Goal: Task Accomplishment & Management: Use online tool/utility

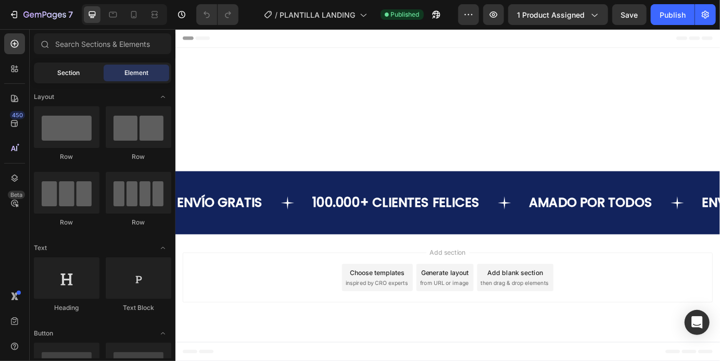
click at [76, 81] on div "Section" at bounding box center [69, 73] width 66 height 17
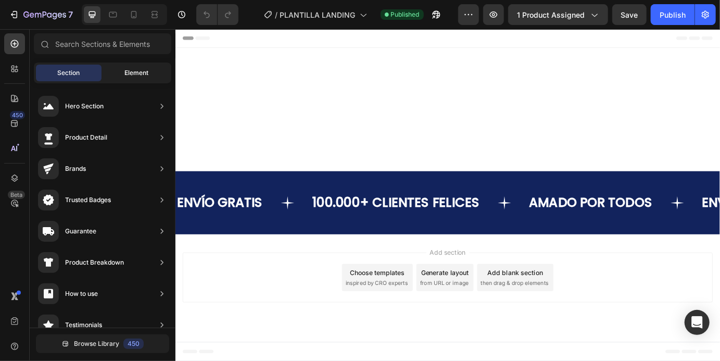
click at [156, 65] on div "Element" at bounding box center [137, 73] width 66 height 17
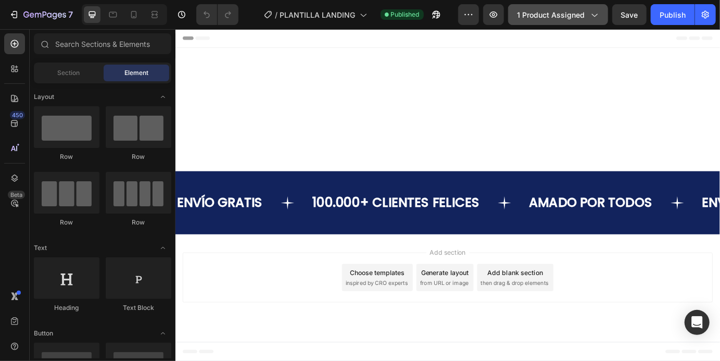
click at [587, 17] on div "1 product assigned" at bounding box center [558, 14] width 82 height 11
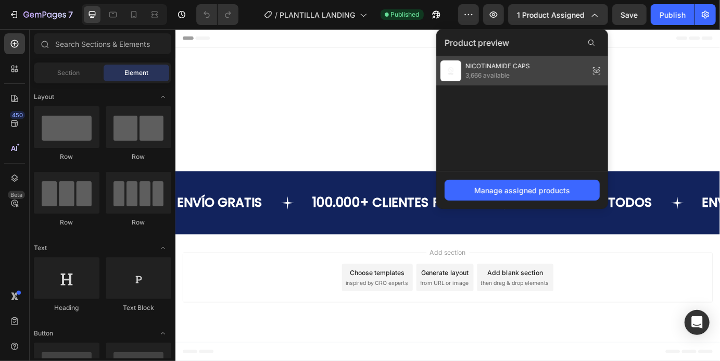
click at [570, 71] on div "NICOTINAMIDE CAPS 3,666 available" at bounding box center [523, 70] width 172 height 29
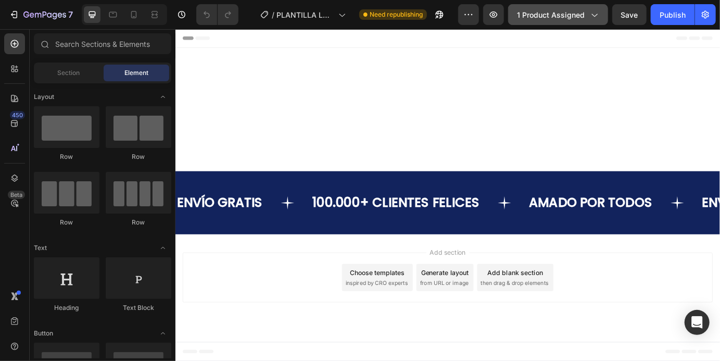
click at [595, 14] on icon "button" at bounding box center [594, 14] width 10 height 10
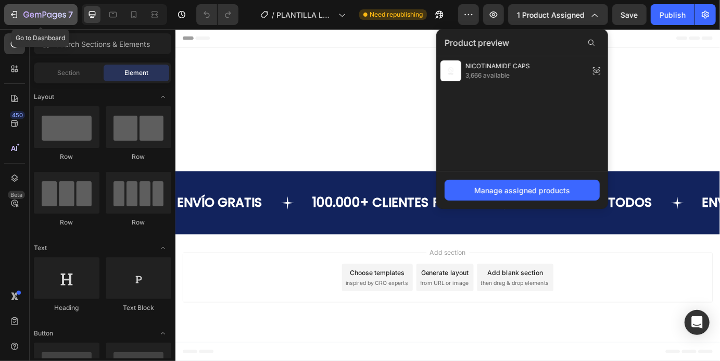
click at [14, 25] on button "7" at bounding box center [40, 14] width 73 height 21
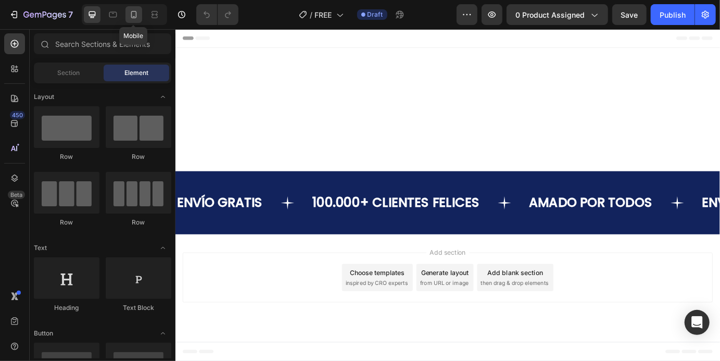
click at [138, 19] on icon at bounding box center [134, 14] width 10 height 10
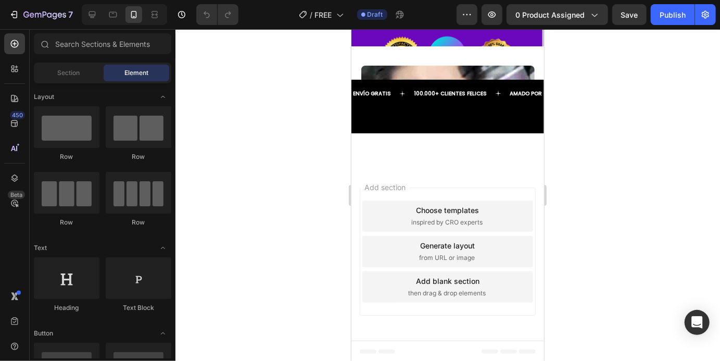
scroll to position [729, 0]
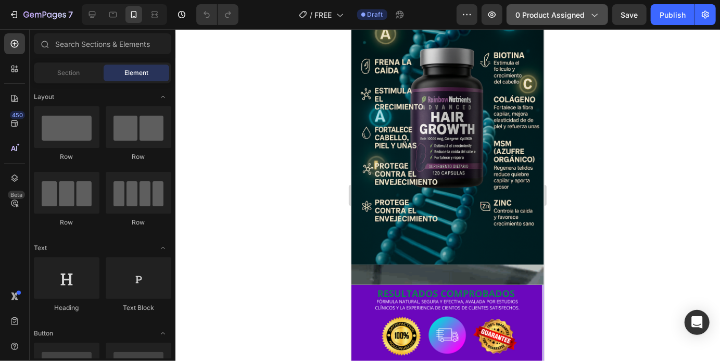
click at [592, 14] on icon "button" at bounding box center [594, 14] width 10 height 10
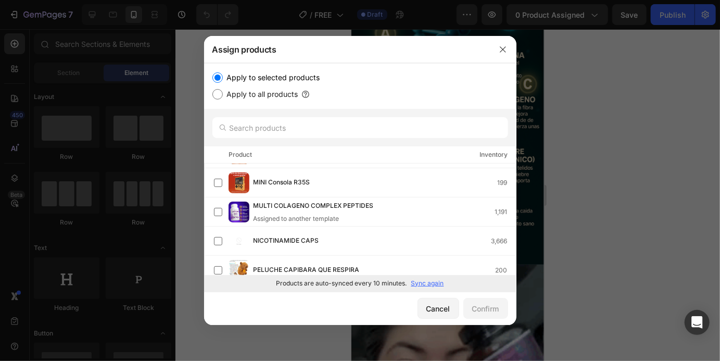
scroll to position [685, 0]
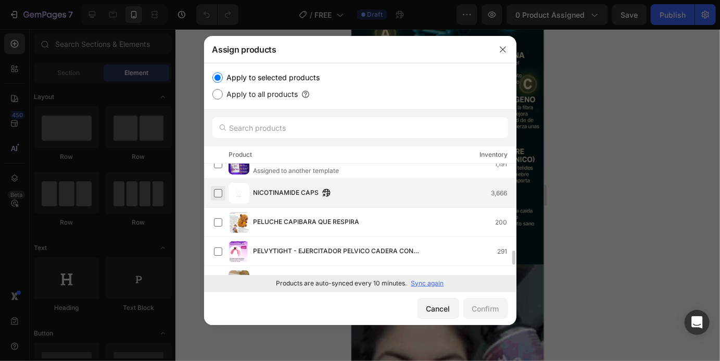
click at [219, 190] on label at bounding box center [218, 193] width 8 height 8
click at [494, 309] on div "Confirm" at bounding box center [486, 308] width 27 height 11
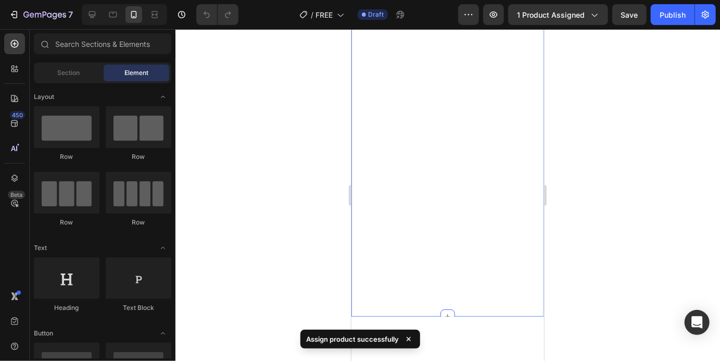
scroll to position [0, 0]
